Goal: Information Seeking & Learning: Learn about a topic

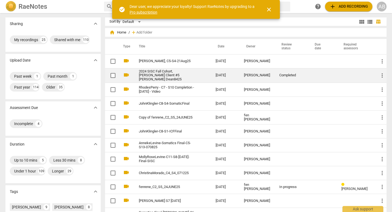
click at [216, 75] on td "[DATE]" at bounding box center [225, 75] width 28 height 15
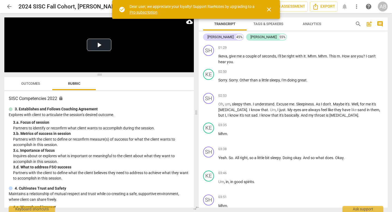
click at [273, 10] on span "close" at bounding box center [269, 9] width 13 height 7
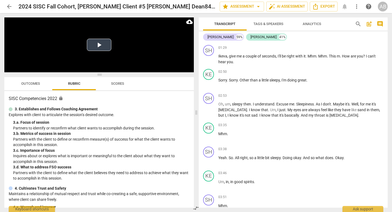
click at [99, 50] on button "Play Video" at bounding box center [99, 45] width 25 height 12
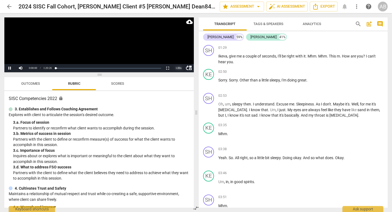
click at [180, 69] on div "1.00 x" at bounding box center [178, 68] width 11 height 8
click at [180, 62] on li "2x" at bounding box center [178, 61] width 11 height 6
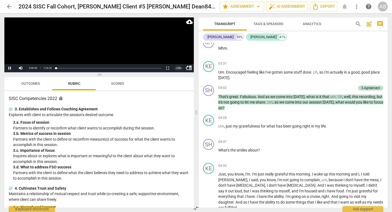
scroll to position [158, 0]
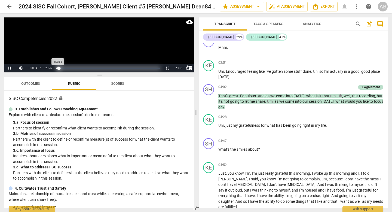
click at [59, 69] on div "Loaded : 0% Progress : 2.36%" at bounding box center [108, 68] width 104 height 1
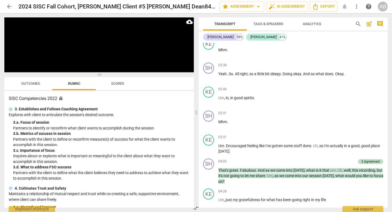
scroll to position [106, 0]
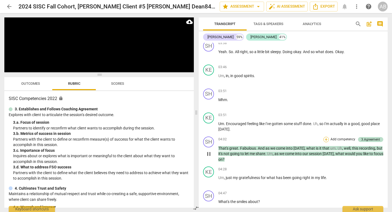
click at [324, 139] on div "+" at bounding box center [326, 139] width 5 height 5
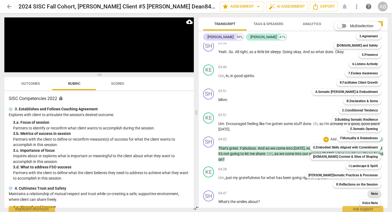
click at [371, 193] on b "Note" at bounding box center [374, 194] width 7 height 7
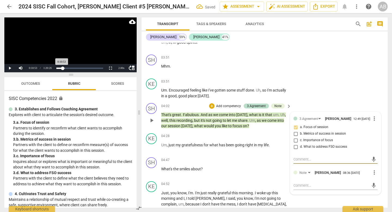
scroll to position [150, 0]
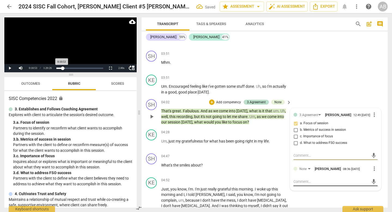
click at [307, 184] on textarea at bounding box center [331, 181] width 75 height 5
type textarea "t"
type textarea "th"
type textarea "thi"
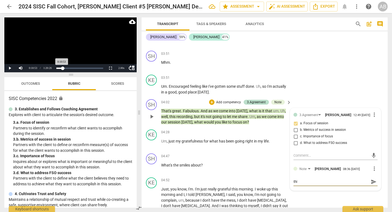
type textarea "this"
type textarea "this a"
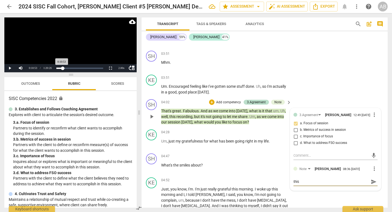
type textarea "this a"
type textarea "this ag"
type textarea "this agr"
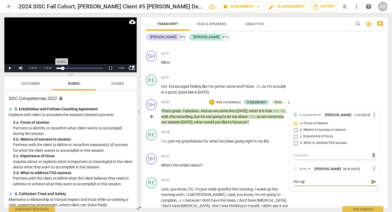
type textarea "this agre"
type textarea "this agree"
type textarea "this agreem"
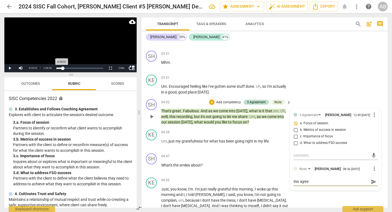
type textarea "this agreem"
type textarea "this agreeme"
type textarea "this agreemen"
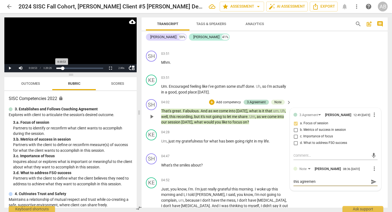
type textarea "this agreement"
type textarea "this agreement i"
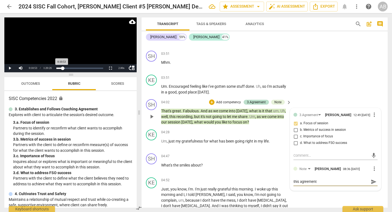
type textarea "this agreement i"
type textarea "this agreement is"
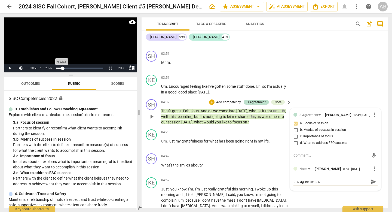
type textarea "this agreement is"
type textarea "this agreement i"
type textarea "this agreement"
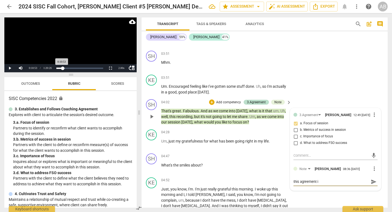
type textarea "this agreement"
type textarea "this agreemen"
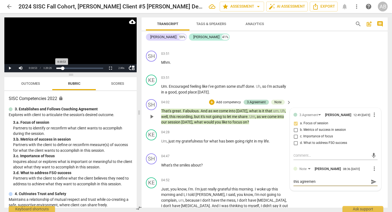
type textarea "this agreeme"
type textarea "this agreem"
type textarea "this agree"
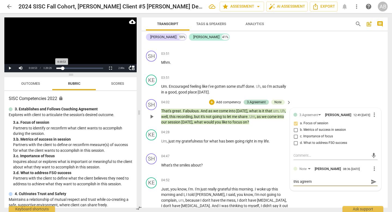
type textarea "this agree"
type textarea "this agre"
type textarea "this agr"
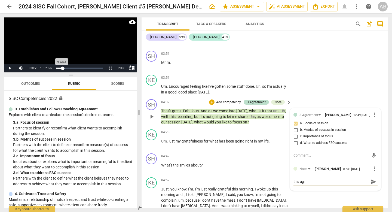
type textarea "this ag"
type textarea "this a"
type textarea "this"
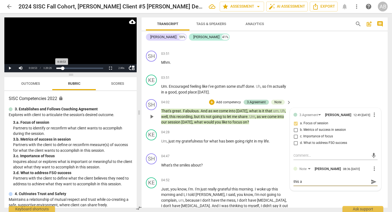
type textarea "this"
type textarea "thi"
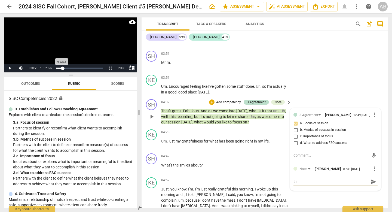
type textarea "th"
type textarea "t"
click at [322, 80] on div "KE play_arrow pause 03:51 + Add competency keyboard_arrow_right Um . Encouraged…" at bounding box center [265, 84] width 246 height 25
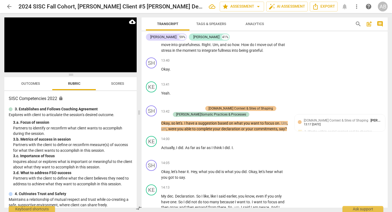
scroll to position [887, 0]
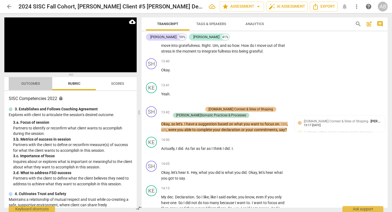
click at [32, 86] on span "Outcomes" at bounding box center [31, 83] width 32 height 7
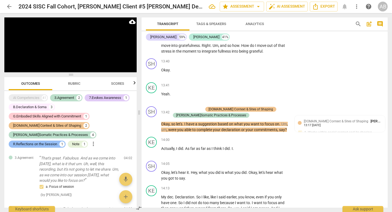
click at [57, 141] on div "R.Reflections on the Session" at bounding box center [35, 143] width 44 height 5
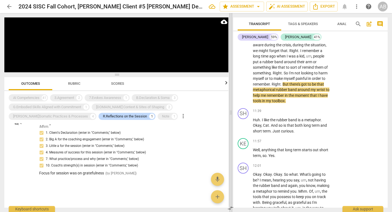
scroll to position [21, 0]
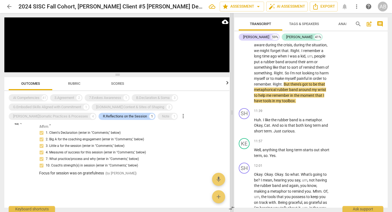
drag, startPoint x: 139, startPoint y: 111, endPoint x: 232, endPoint y: 111, distance: 92.9
click at [232, 111] on span at bounding box center [232, 112] width 3 height 199
click at [100, 175] on span "Focus for session was on gratefulness" at bounding box center [71, 173] width 65 height 4
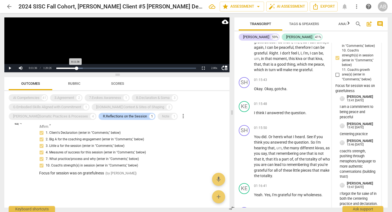
scroll to position [9424, 0]
click at [8, 68] on button "Play" at bounding box center [9, 68] width 11 height 8
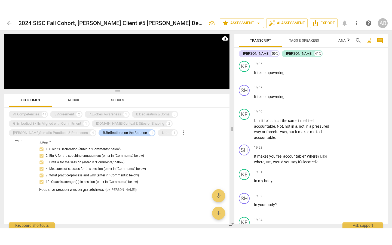
scroll to position [2418, 0]
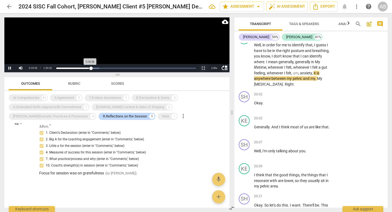
click at [203, 71] on button "Non-Fullscreen" at bounding box center [203, 68] width 11 height 8
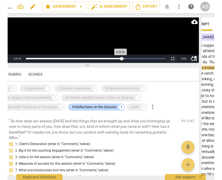
scroll to position [0, 0]
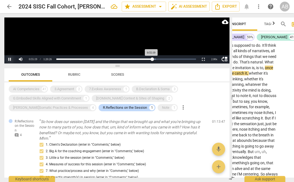
click at [10, 57] on button "Pause" at bounding box center [9, 59] width 11 height 8
